Goal: Task Accomplishment & Management: Manage account settings

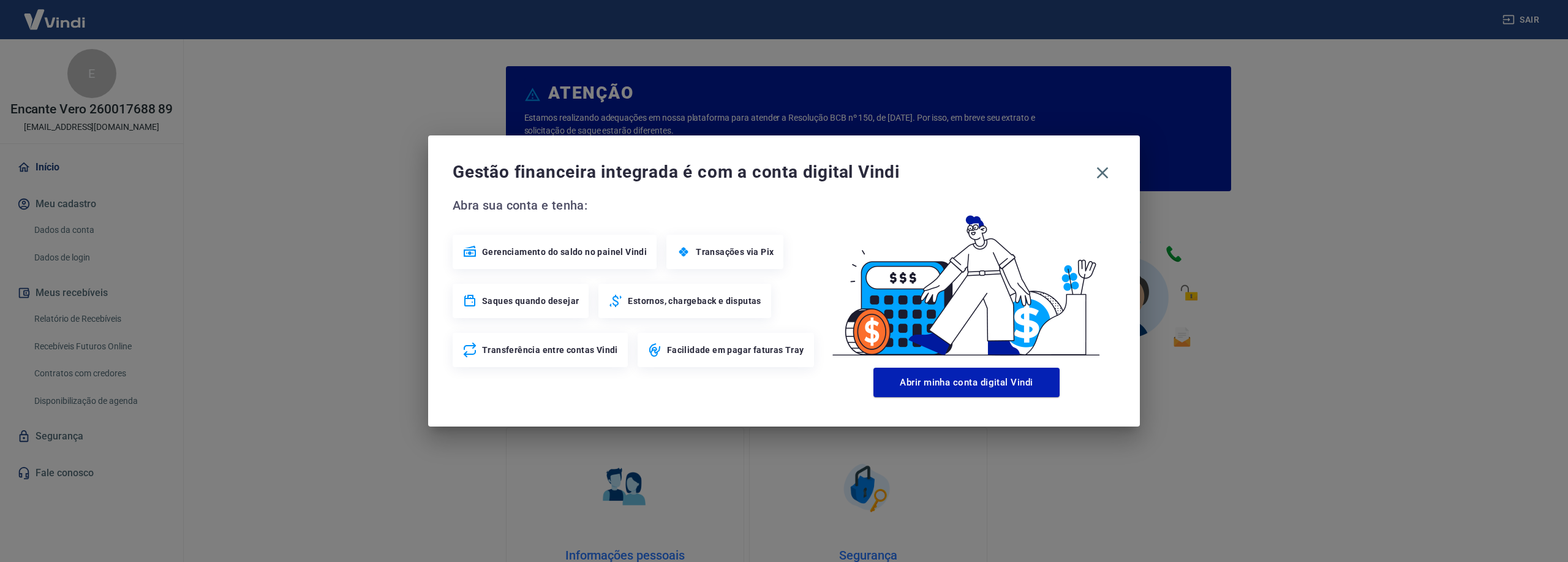
drag, startPoint x: 0, startPoint y: 0, endPoint x: 1516, endPoint y: 21, distance: 1516.1
click at [1516, 21] on div "Gestão financeira integrada é com a conta digital Vindi Abra sua conta e tenha:…" at bounding box center [784, 281] width 1568 height 562
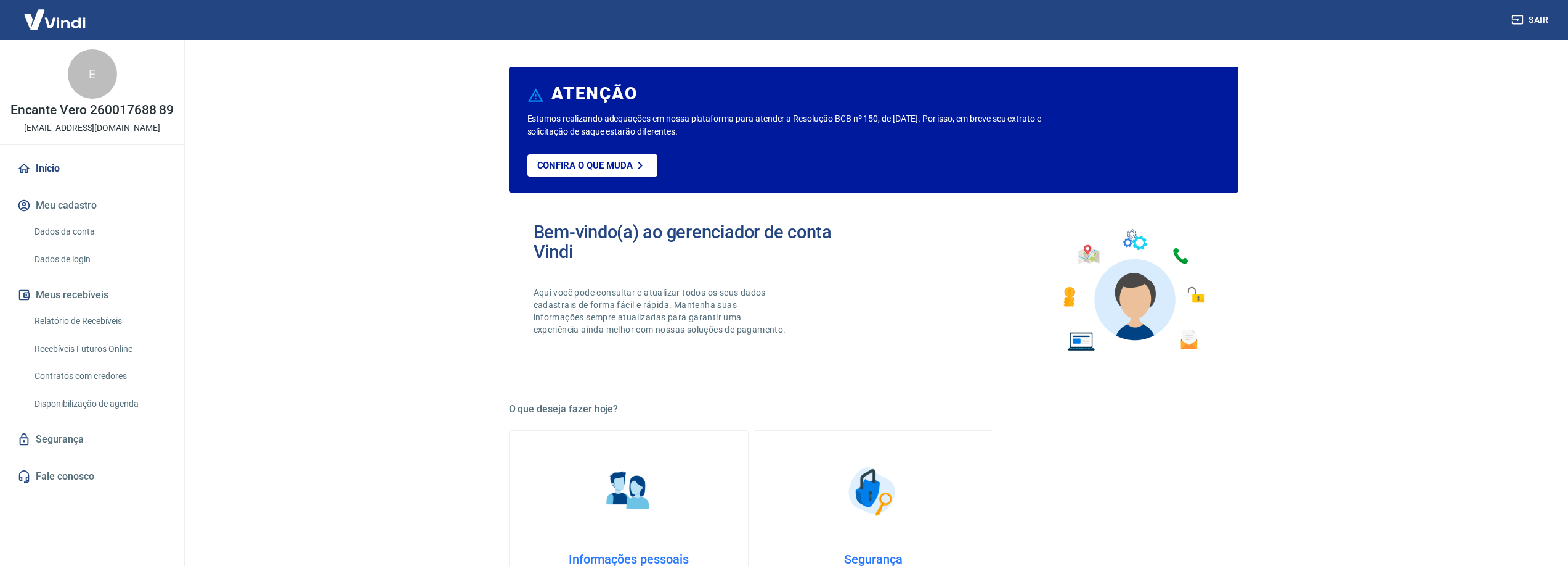
click at [1525, 20] on button "Sair" at bounding box center [1531, 20] width 44 height 23
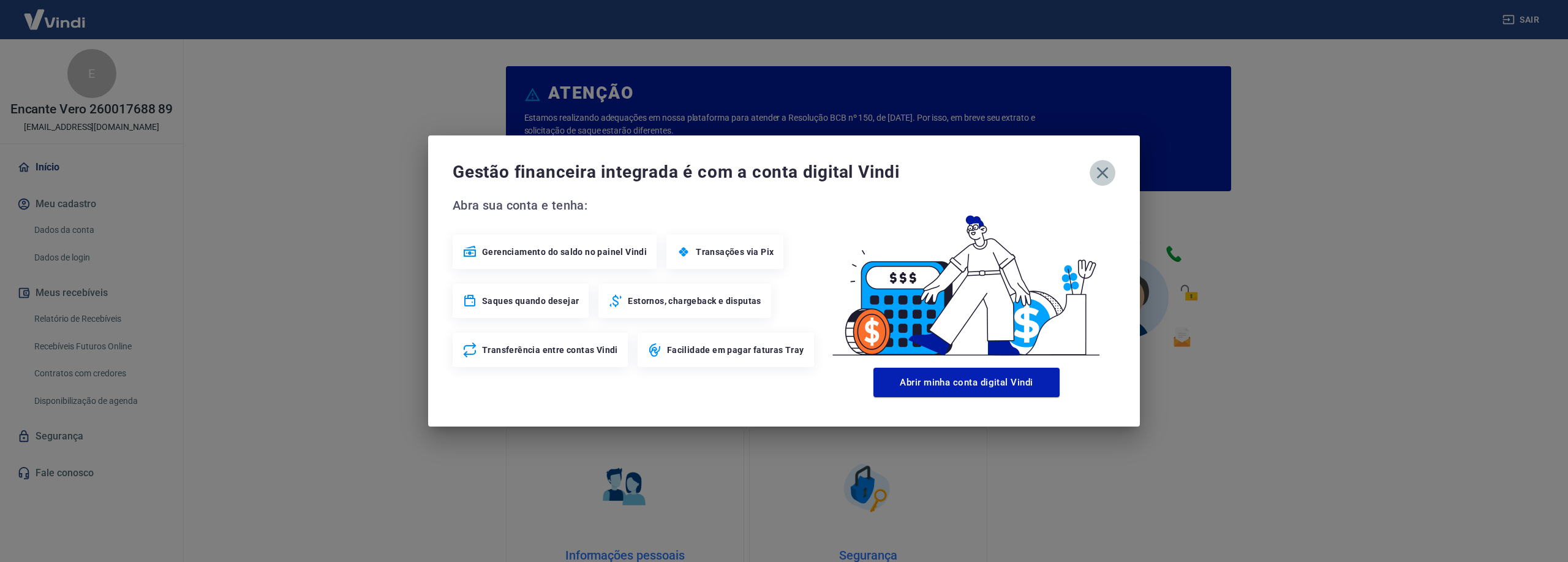
click at [1100, 171] on icon "button" at bounding box center [1103, 173] width 20 height 20
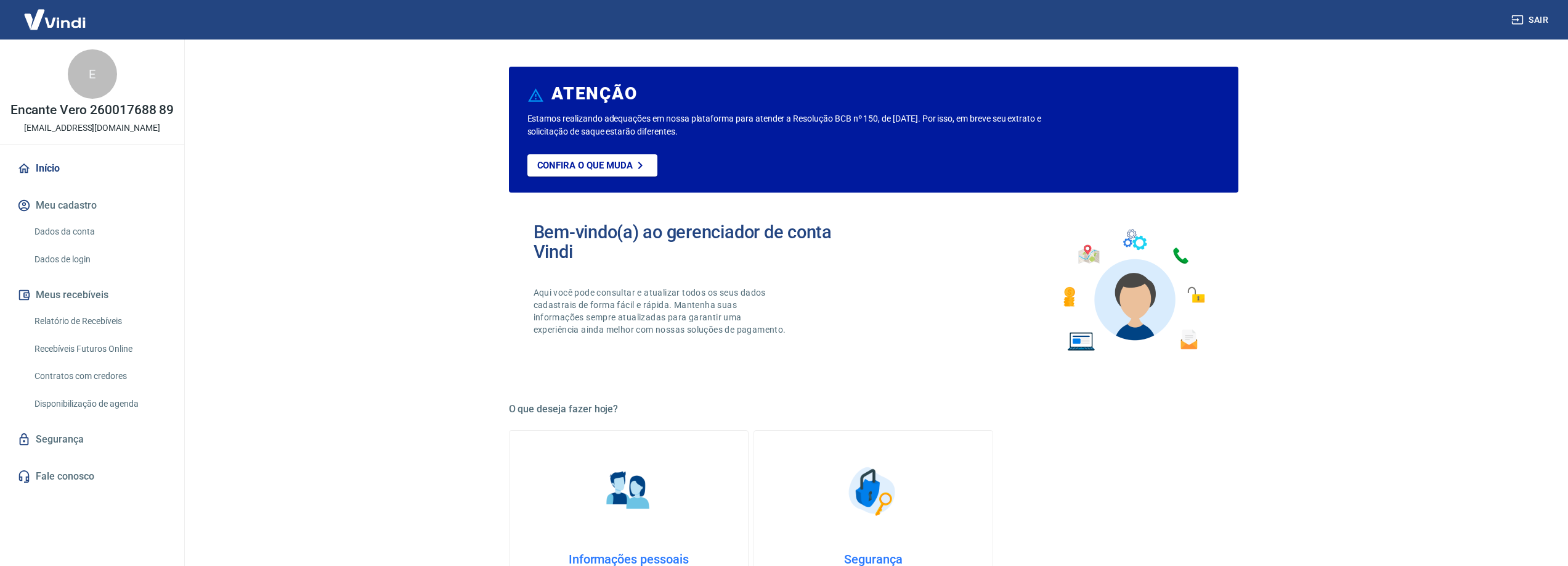
click at [96, 229] on link "Dados da conta" at bounding box center [99, 232] width 139 height 26
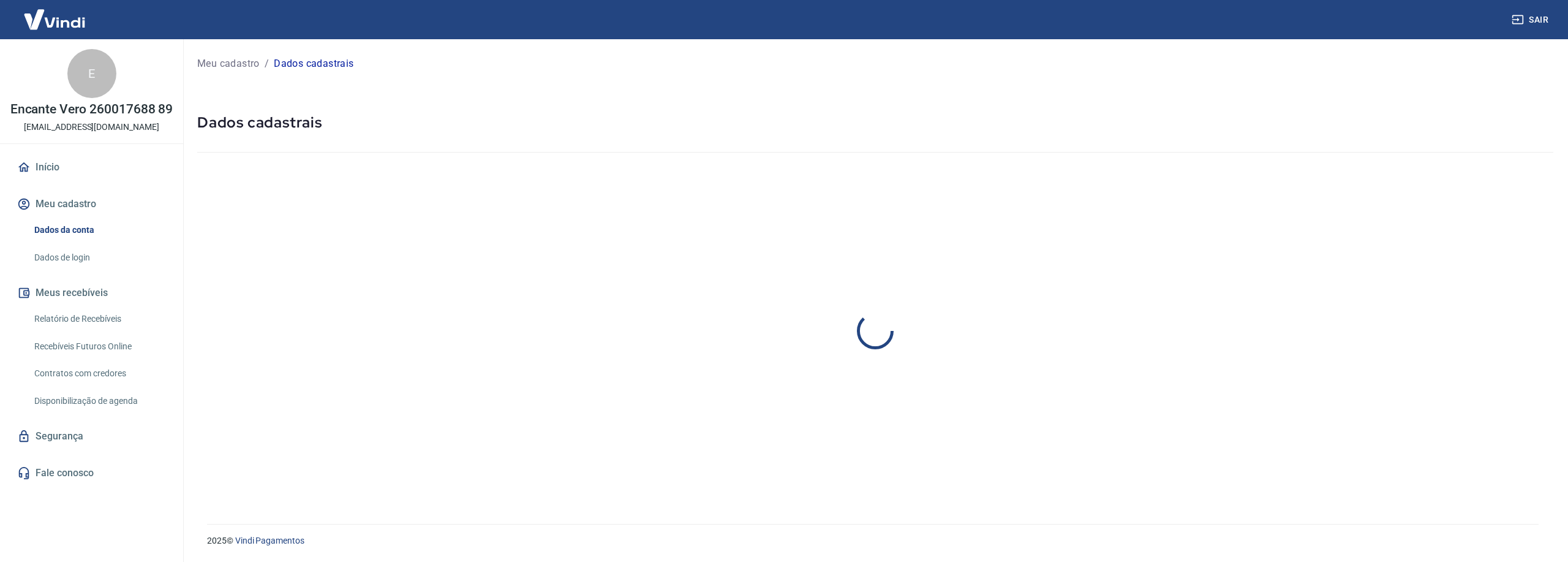
select select "SP"
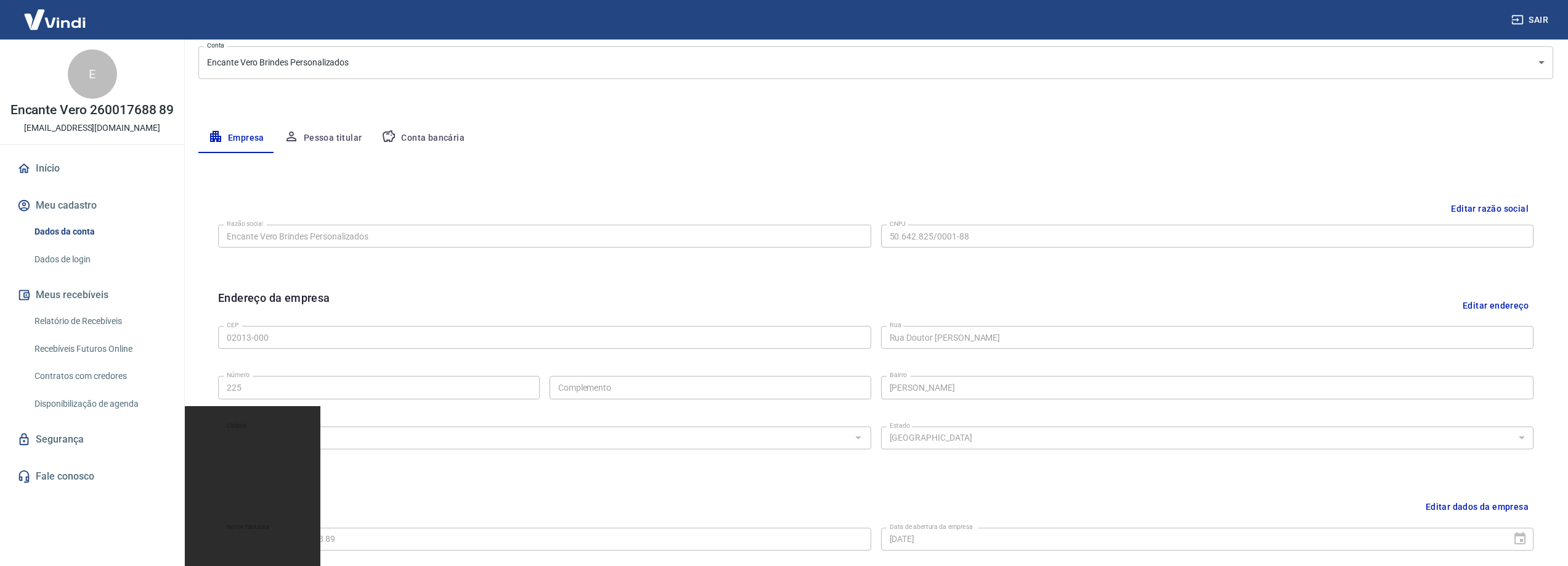
scroll to position [324, 0]
